Goal: Navigation & Orientation: Find specific page/section

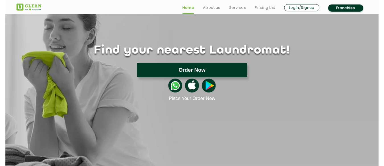
scroll to position [28, 0]
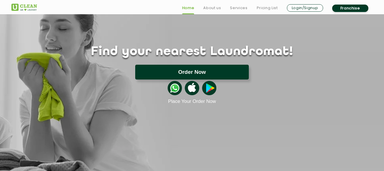
click at [204, 69] on button "Order Now" at bounding box center [191, 72] width 113 height 15
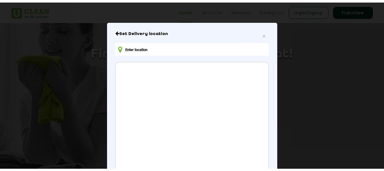
scroll to position [0, 0]
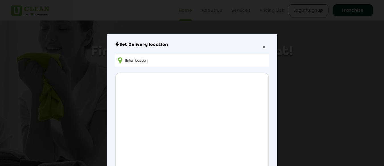
click at [262, 48] on span "×" at bounding box center [263, 47] width 3 height 7
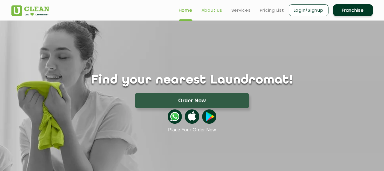
click at [210, 9] on link "About us" at bounding box center [211, 10] width 21 height 7
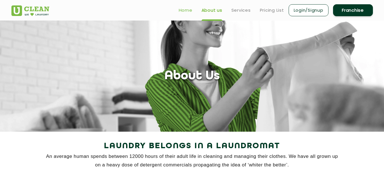
click at [179, 9] on link "Home" at bounding box center [186, 10] width 14 height 7
